Goal: Task Accomplishment & Management: Complete application form

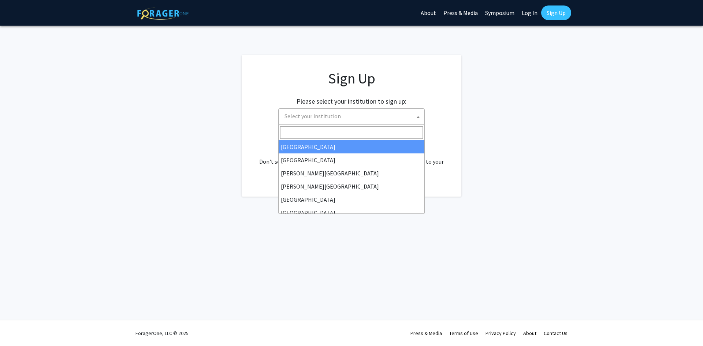
click at [356, 111] on span "Select your institution" at bounding box center [353, 116] width 143 height 15
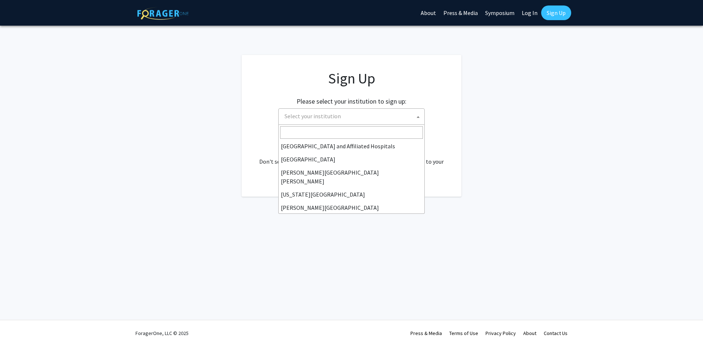
scroll to position [120, 0]
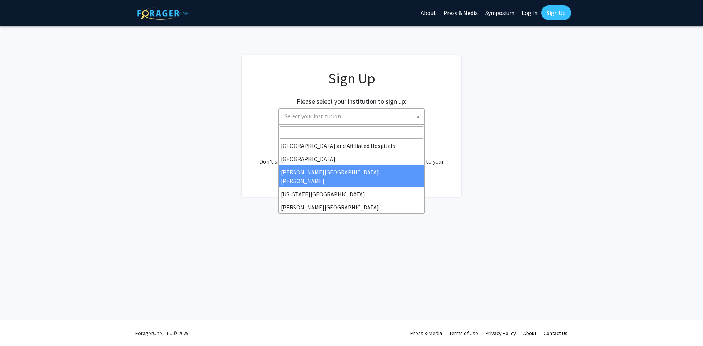
select select "1"
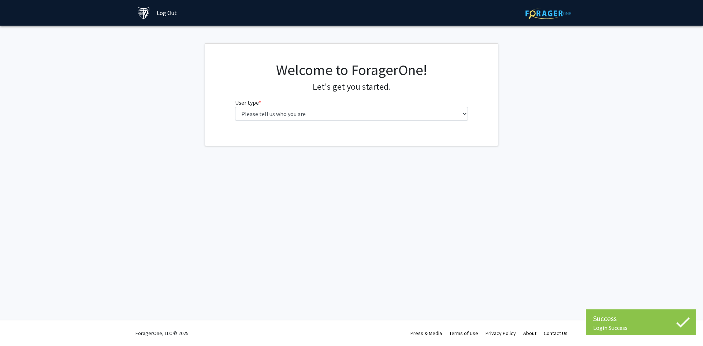
click at [393, 121] on div "Welcome to ForagerOne! Let's get you started. User type * required Please tell …" at bounding box center [352, 94] width 244 height 66
click at [415, 119] on select "Please tell us who you are Undergraduate Student Master's Student Doctoral Cand…" at bounding box center [351, 114] width 233 height 14
select select "2: masters"
click at [235, 107] on select "Please tell us who you are Undergraduate Student Master's Student Doctoral Cand…" at bounding box center [351, 114] width 233 height 14
click at [390, 146] on input "First Name * required" at bounding box center [351, 142] width 233 height 14
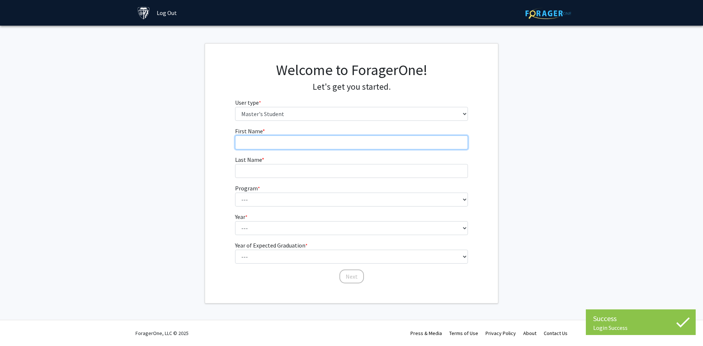
type input "Kabir"
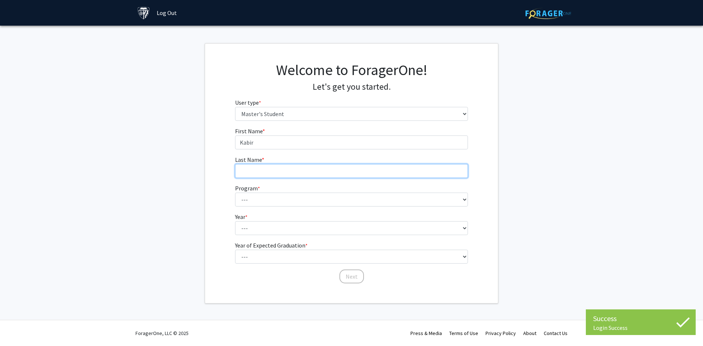
type input "Tandon"
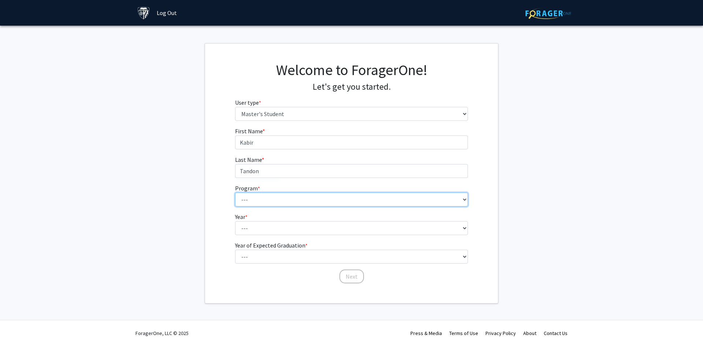
click at [311, 198] on select "--- Anatomy Education Applied and Computational Mathematics Applied Biomedical …" at bounding box center [351, 200] width 233 height 14
select select "109: 109"
click at [235, 193] on select "--- Anatomy Education Applied and Computational Mathematics Applied Biomedical …" at bounding box center [351, 200] width 233 height 14
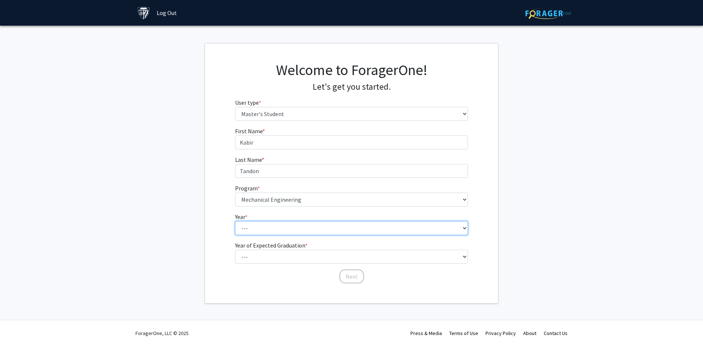
click at [282, 228] on select "--- First Year Second Year" at bounding box center [351, 228] width 233 height 14
select select "1: first_year"
click at [235, 221] on select "--- First Year Second Year" at bounding box center [351, 228] width 233 height 14
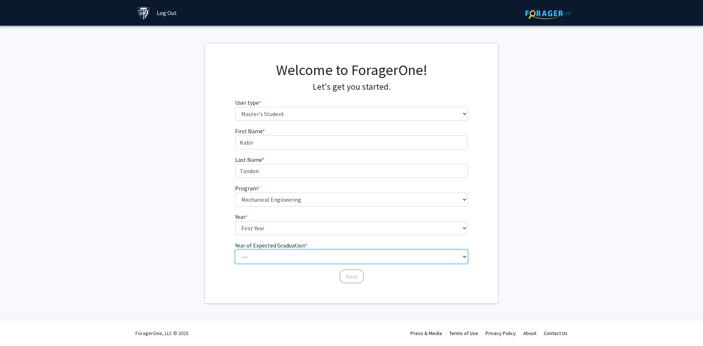
click at [287, 254] on select "--- 2025 2026 2027 2028 2029 2030 2031 2032 2033 2034" at bounding box center [351, 257] width 233 height 14
select select "3: 2027"
click at [235, 250] on select "--- 2025 2026 2027 2028 2029 2030 2031 2032 2033 2034" at bounding box center [351, 257] width 233 height 14
click at [344, 275] on button "Next" at bounding box center [351, 277] width 25 height 14
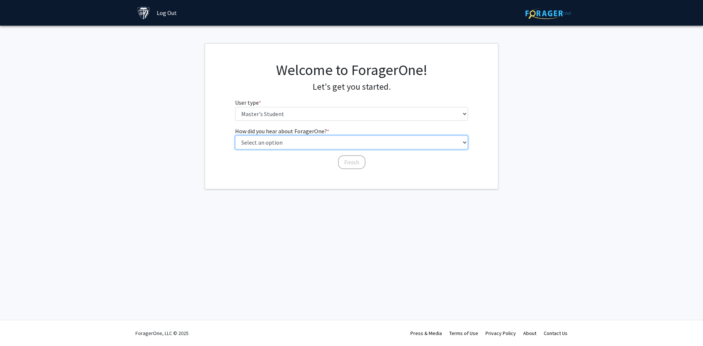
click at [311, 142] on select "Select an option Peer/student recommendation Faculty/staff recommendation Unive…" at bounding box center [351, 142] width 233 height 14
select select "3: university_website"
click at [235, 135] on select "Select an option Peer/student recommendation Faculty/staff recommendation Unive…" at bounding box center [351, 142] width 233 height 14
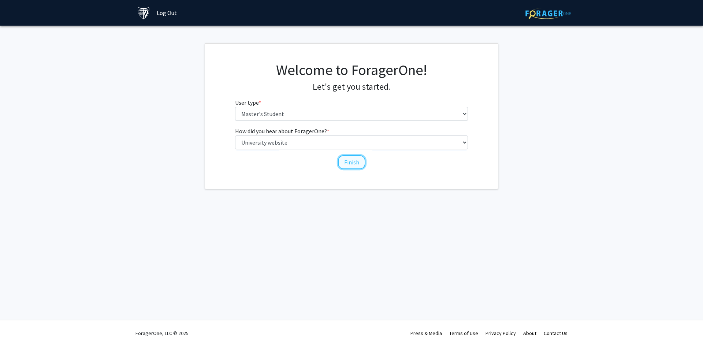
click at [341, 162] on button "Finish" at bounding box center [351, 162] width 27 height 14
